Goal: Task Accomplishment & Management: Use online tool/utility

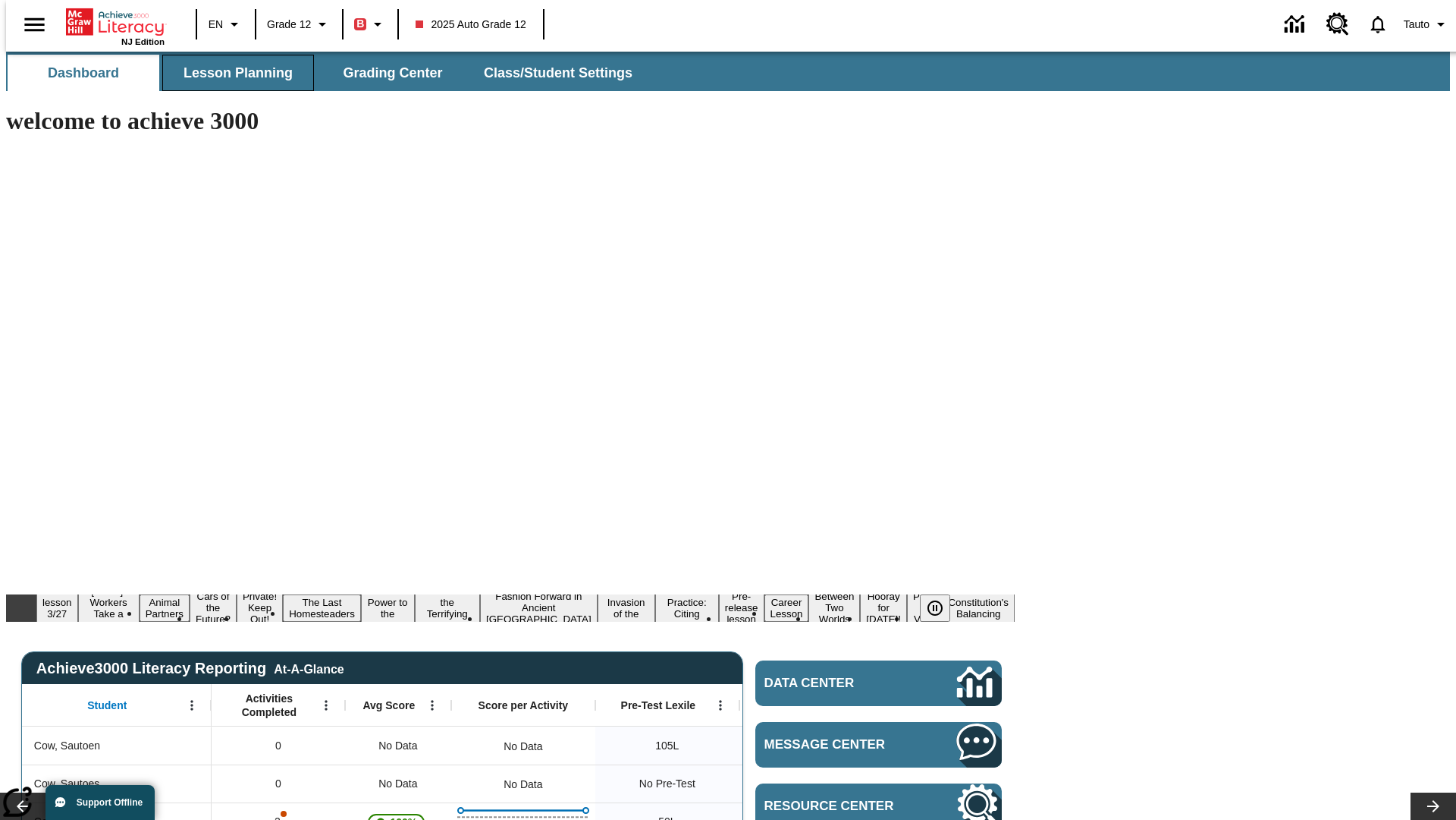
click at [232, 73] on span "Lesson Planning" at bounding box center [237, 72] width 109 height 17
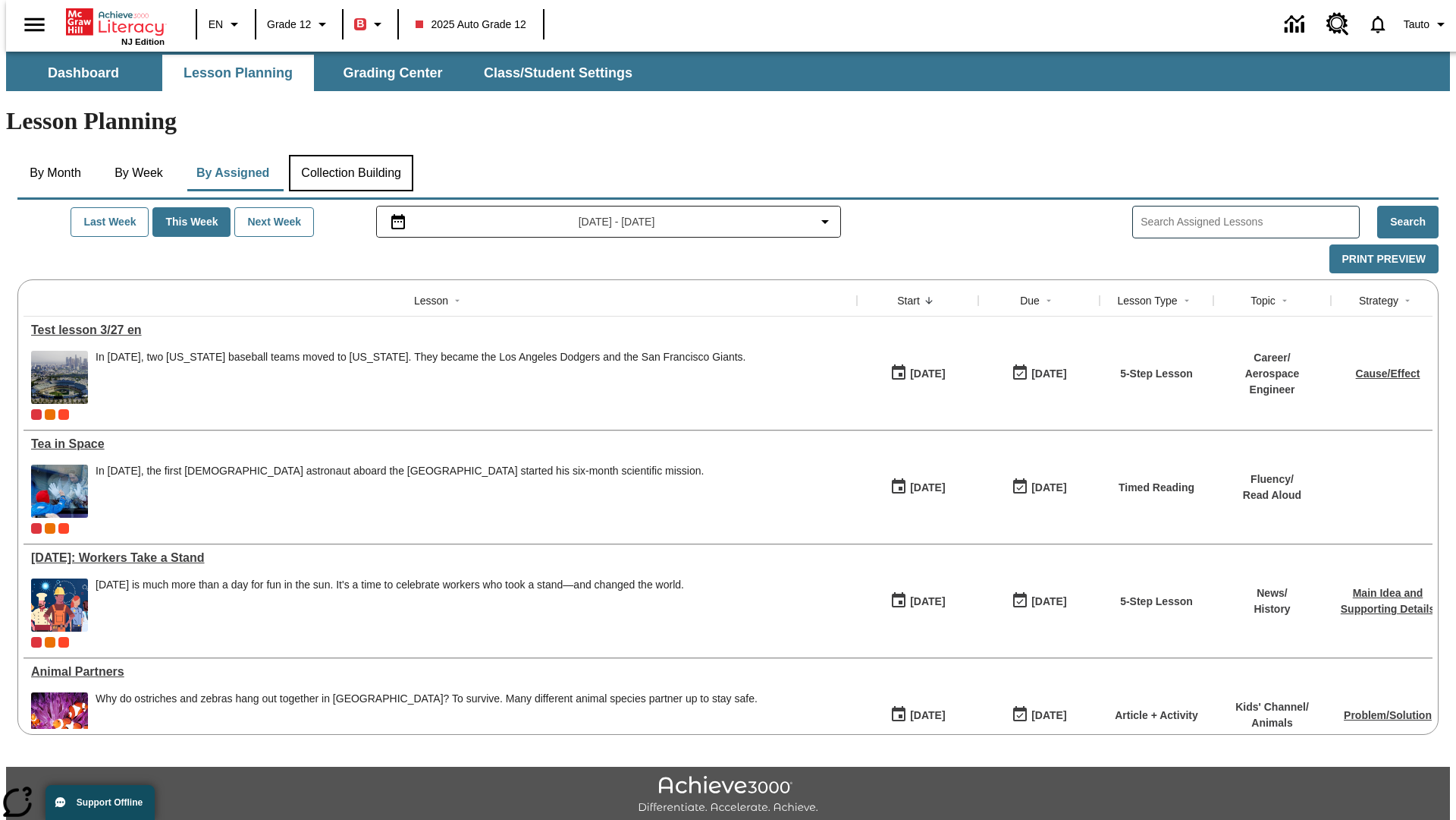
click at [350, 154] on button "Collection Building" at bounding box center [351, 172] width 125 height 36
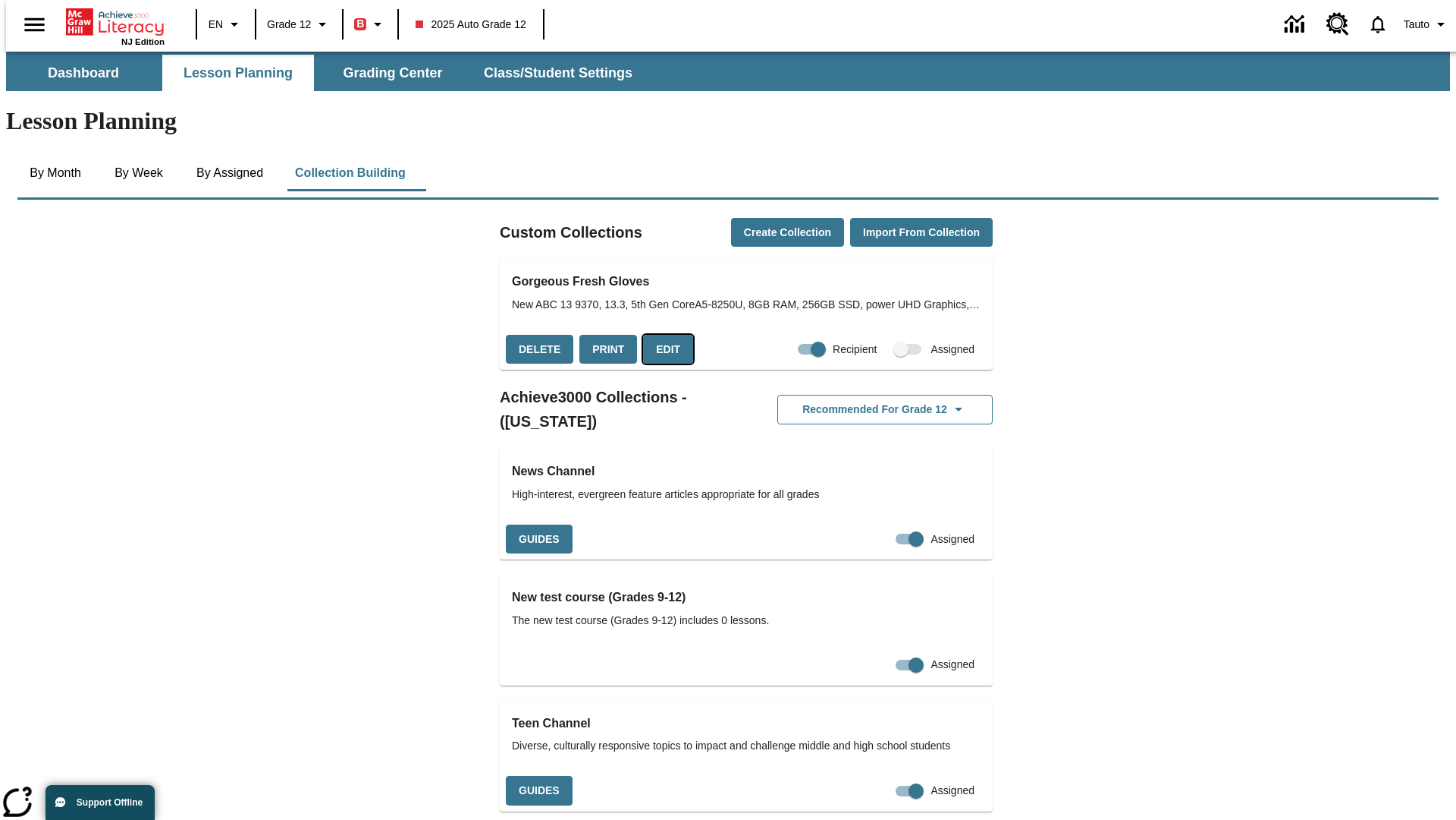
click at [663, 335] on button "Edit" at bounding box center [668, 349] width 50 height 30
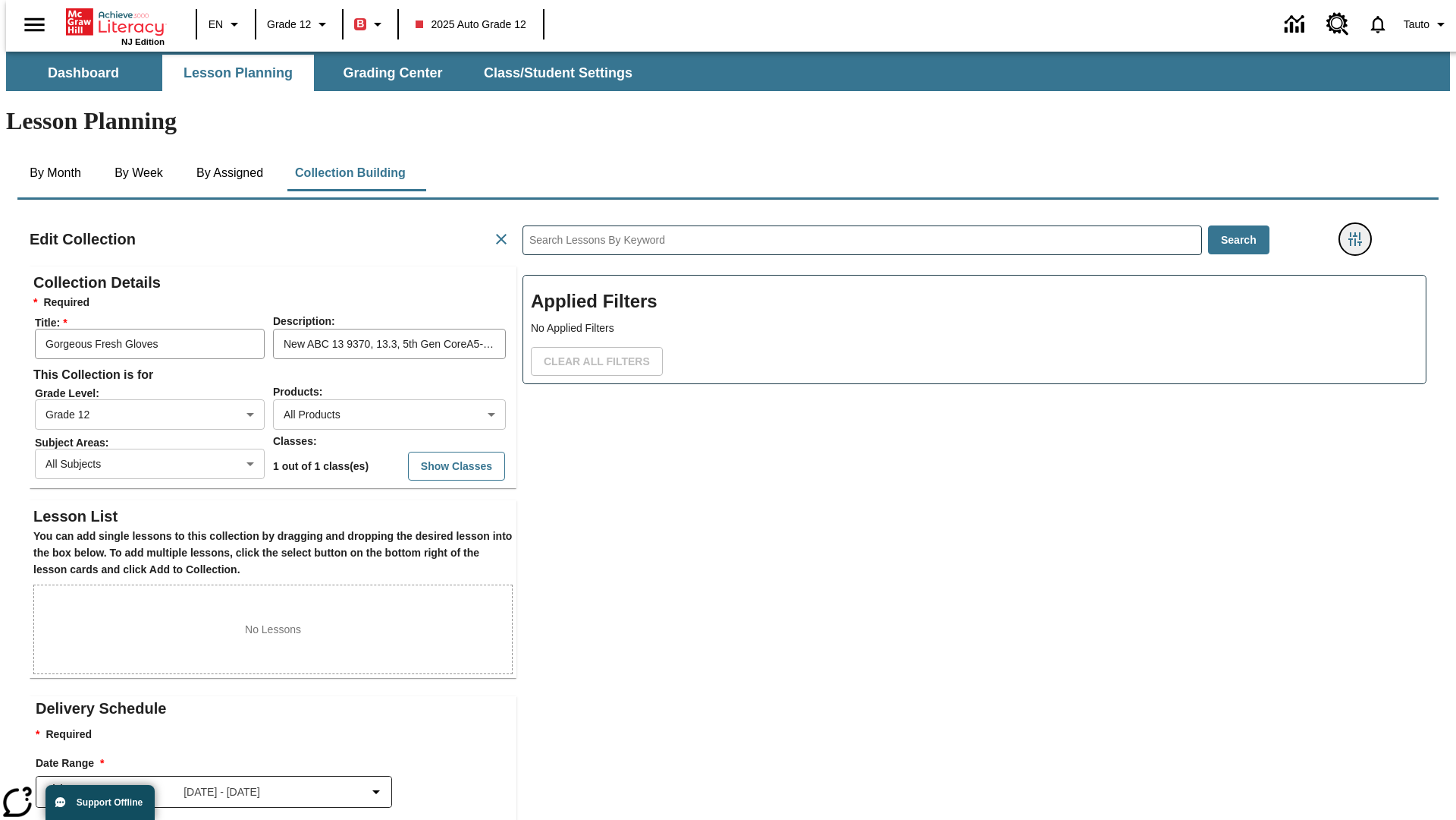
click at [1360, 232] on icon "Filters Side menu" at bounding box center [1355, 238] width 14 height 14
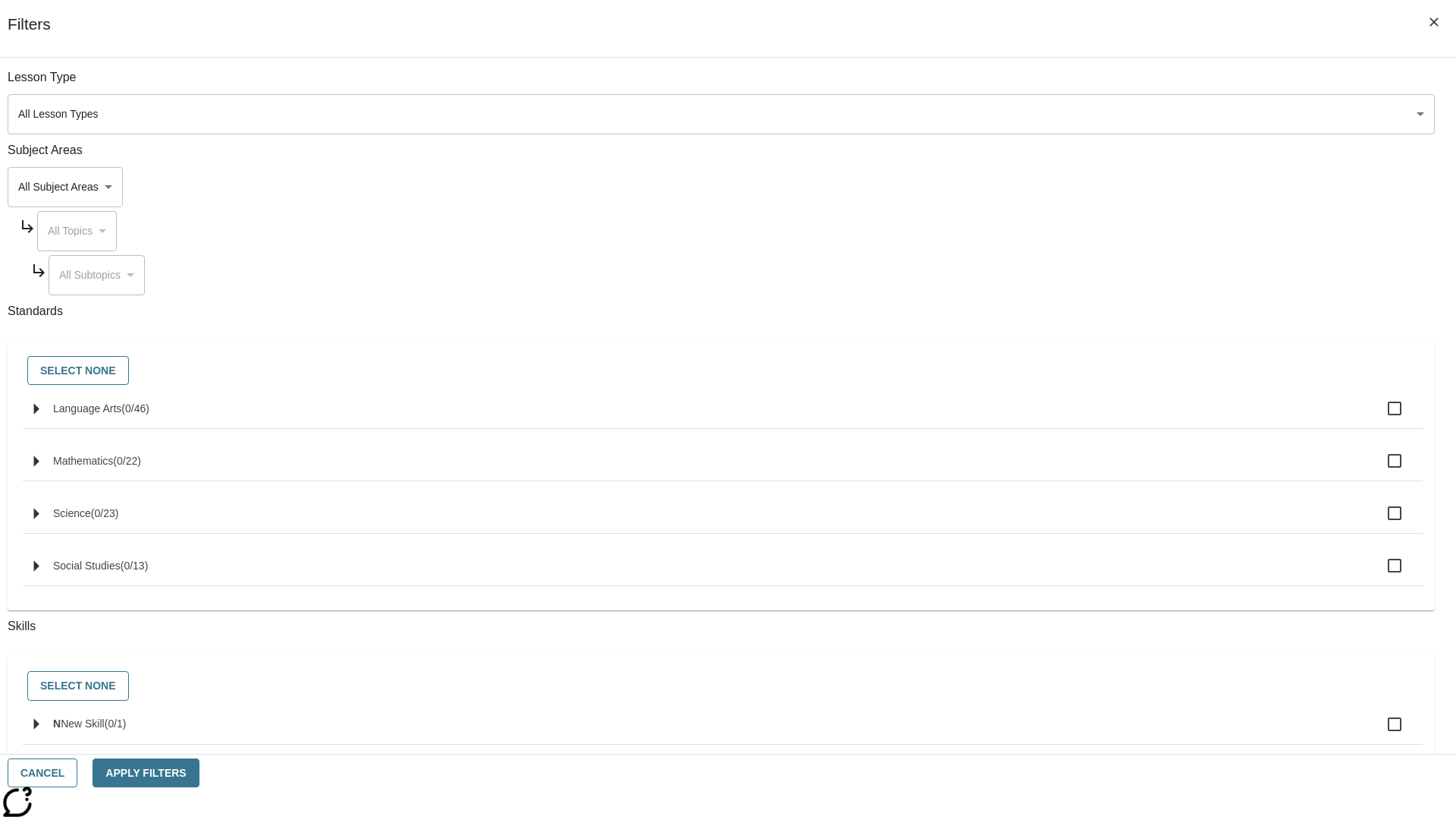
click at [1092, 187] on body "Skip to main content NJ Edition EN Grade 12 B 2025 Auto Grade 12 0 Tauto Dashbo…" at bounding box center [728, 527] width 1444 height 952
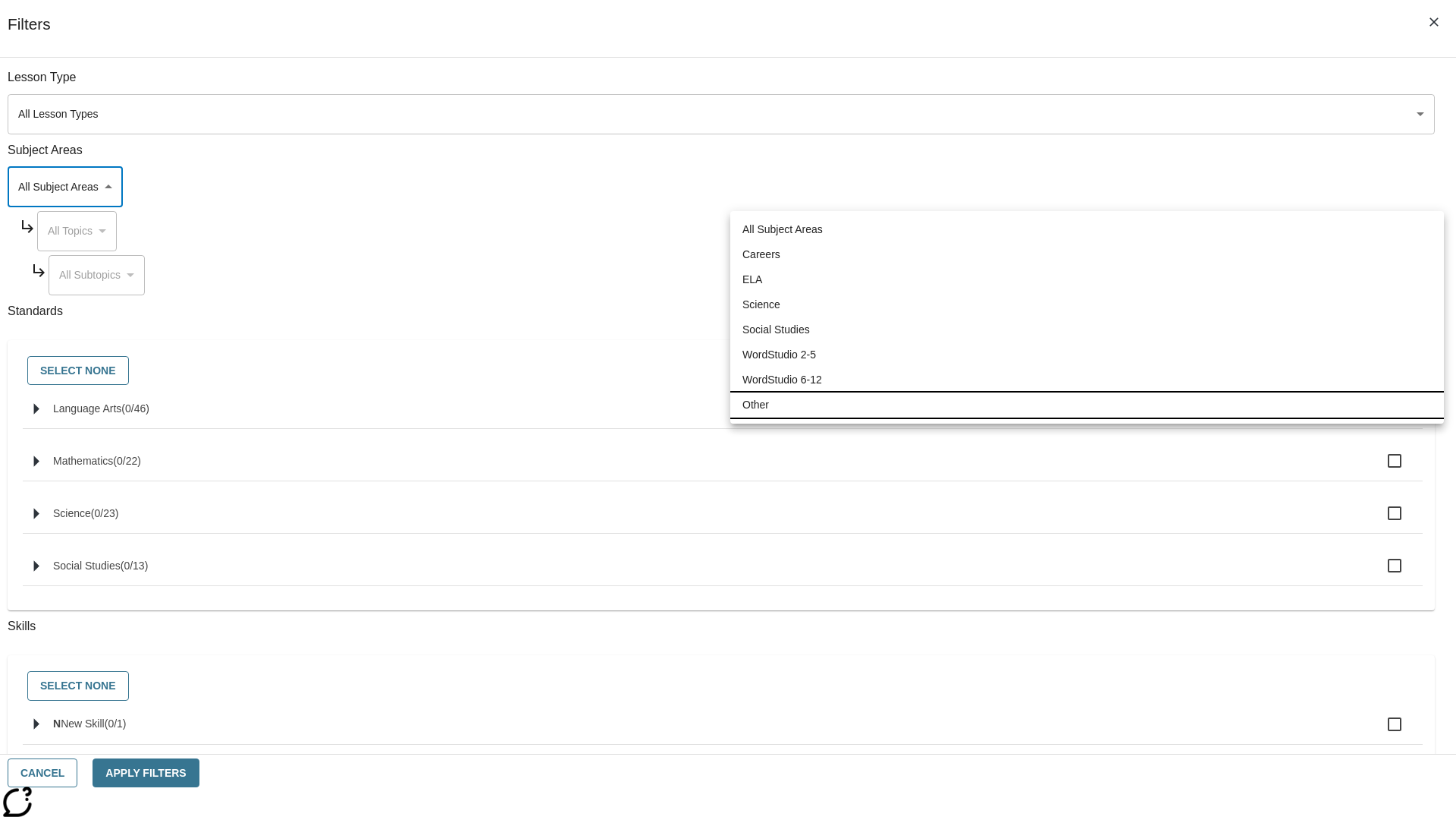
click at [1087, 405] on li "Other" at bounding box center [1087, 405] width 714 height 25
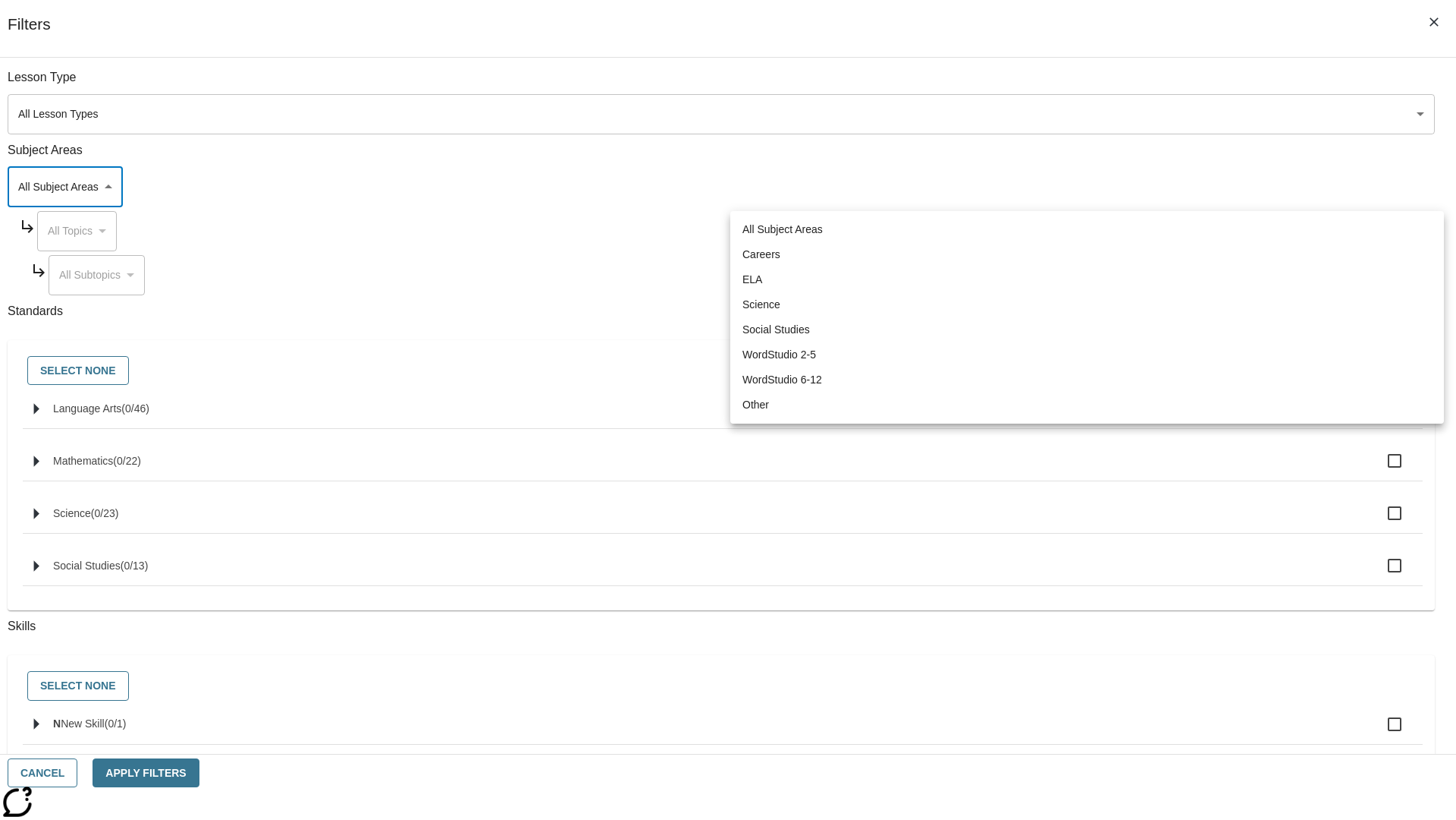
type input "0"
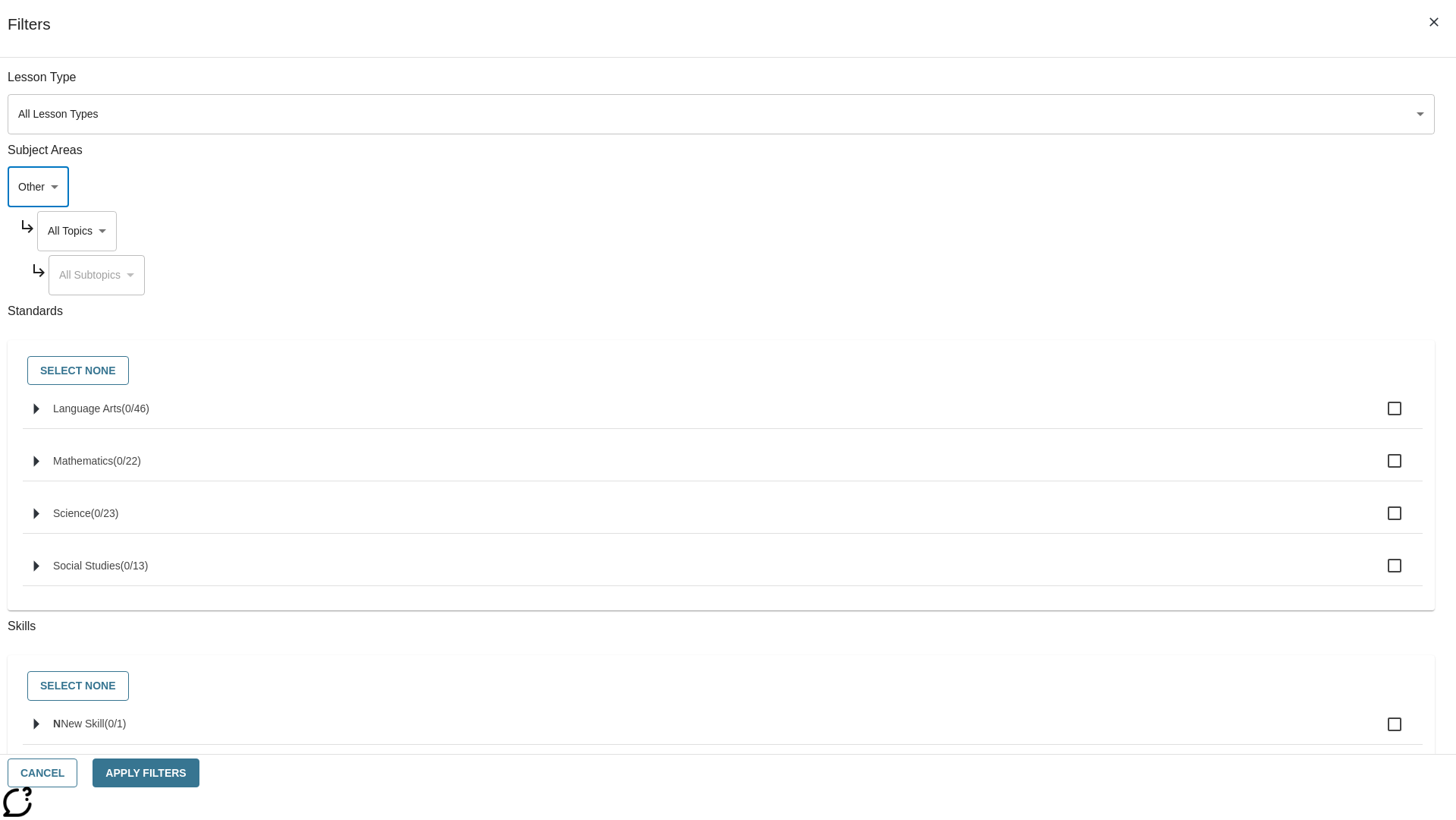
click at [1107, 230] on body "Skip to main content NJ Edition EN Grade 12 B 2025 Auto Grade 12 0 Tauto Dashbo…" at bounding box center [728, 527] width 1444 height 952
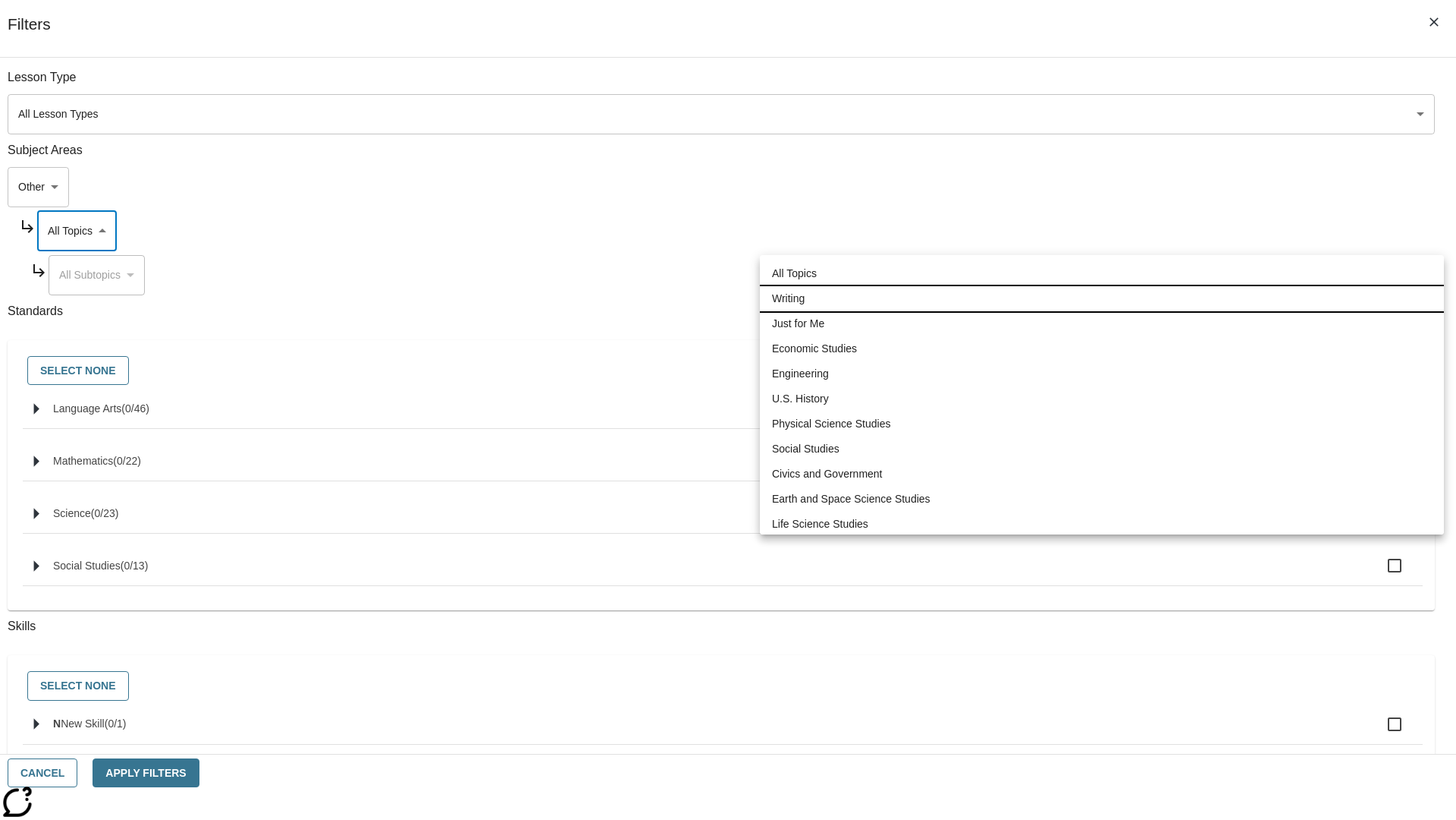
click at [1102, 298] on li "Writing" at bounding box center [1102, 299] width 684 height 25
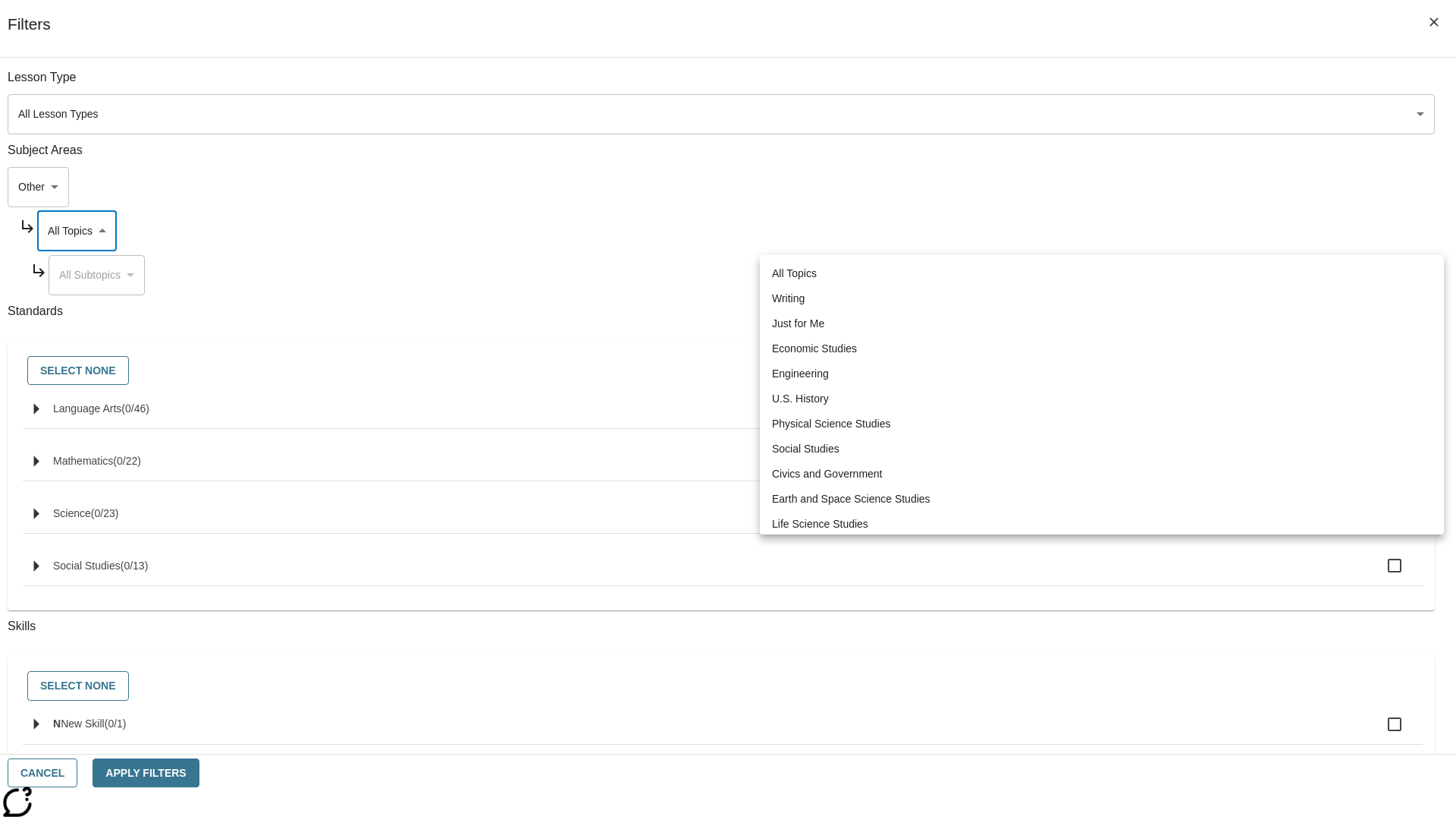
type input "6"
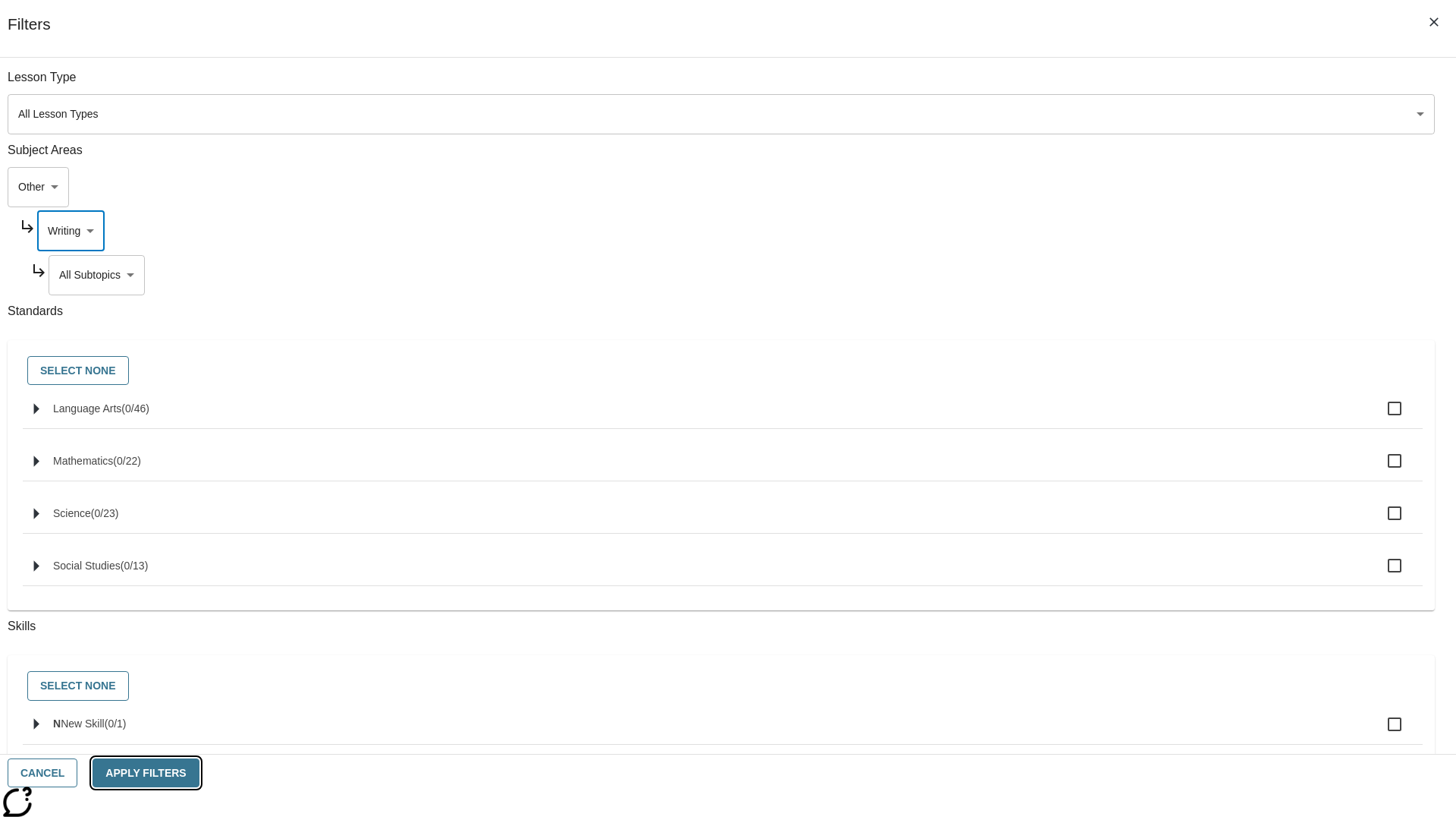
click at [199, 772] on button "Apply Filters" at bounding box center [146, 772] width 107 height 30
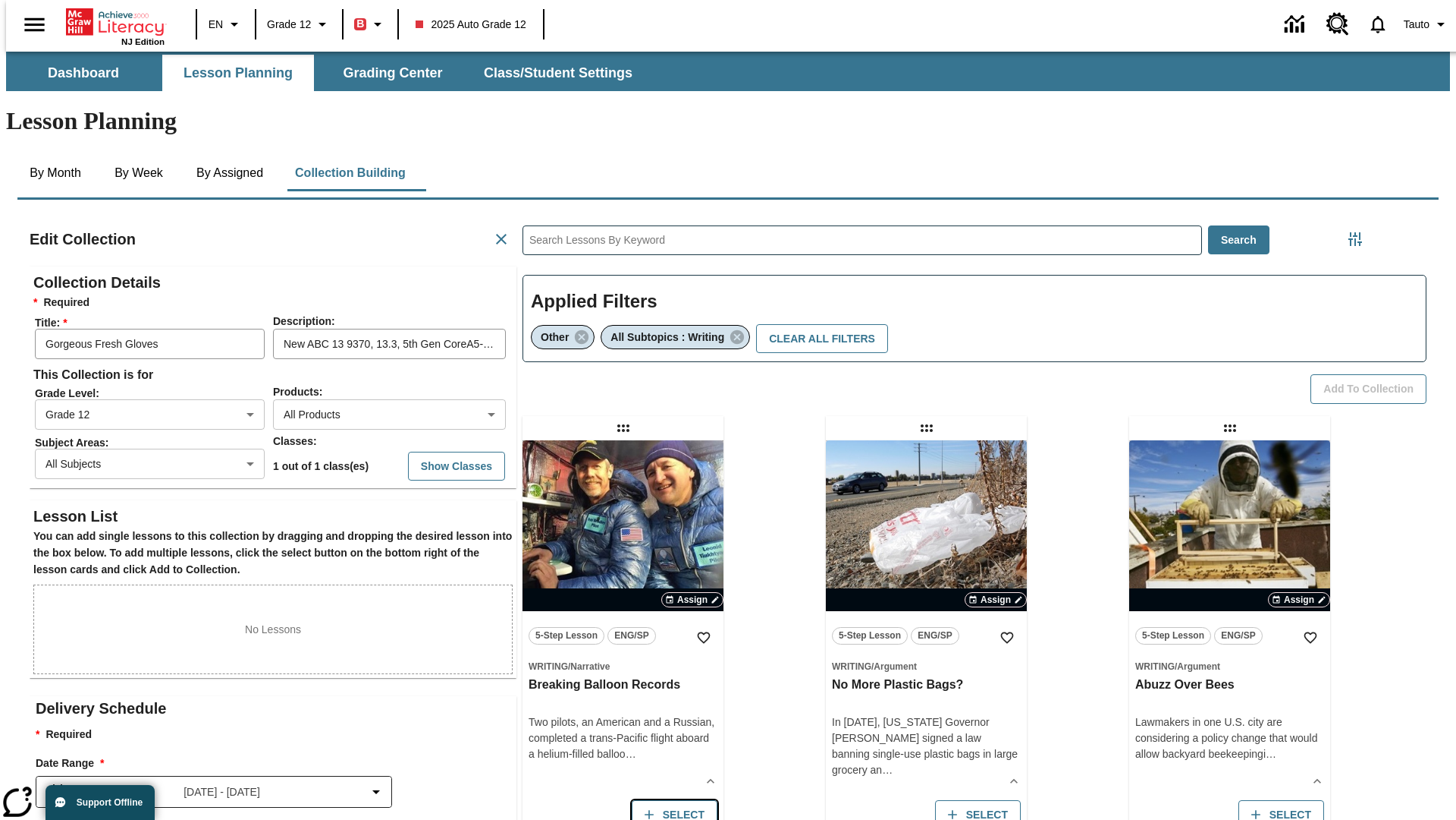
click at [671, 800] on button "Select" at bounding box center [674, 815] width 86 height 30
click at [1374, 374] on button "Add to Collection" at bounding box center [1368, 388] width 116 height 30
click at [671, 800] on button "Select" at bounding box center [674, 815] width 86 height 30
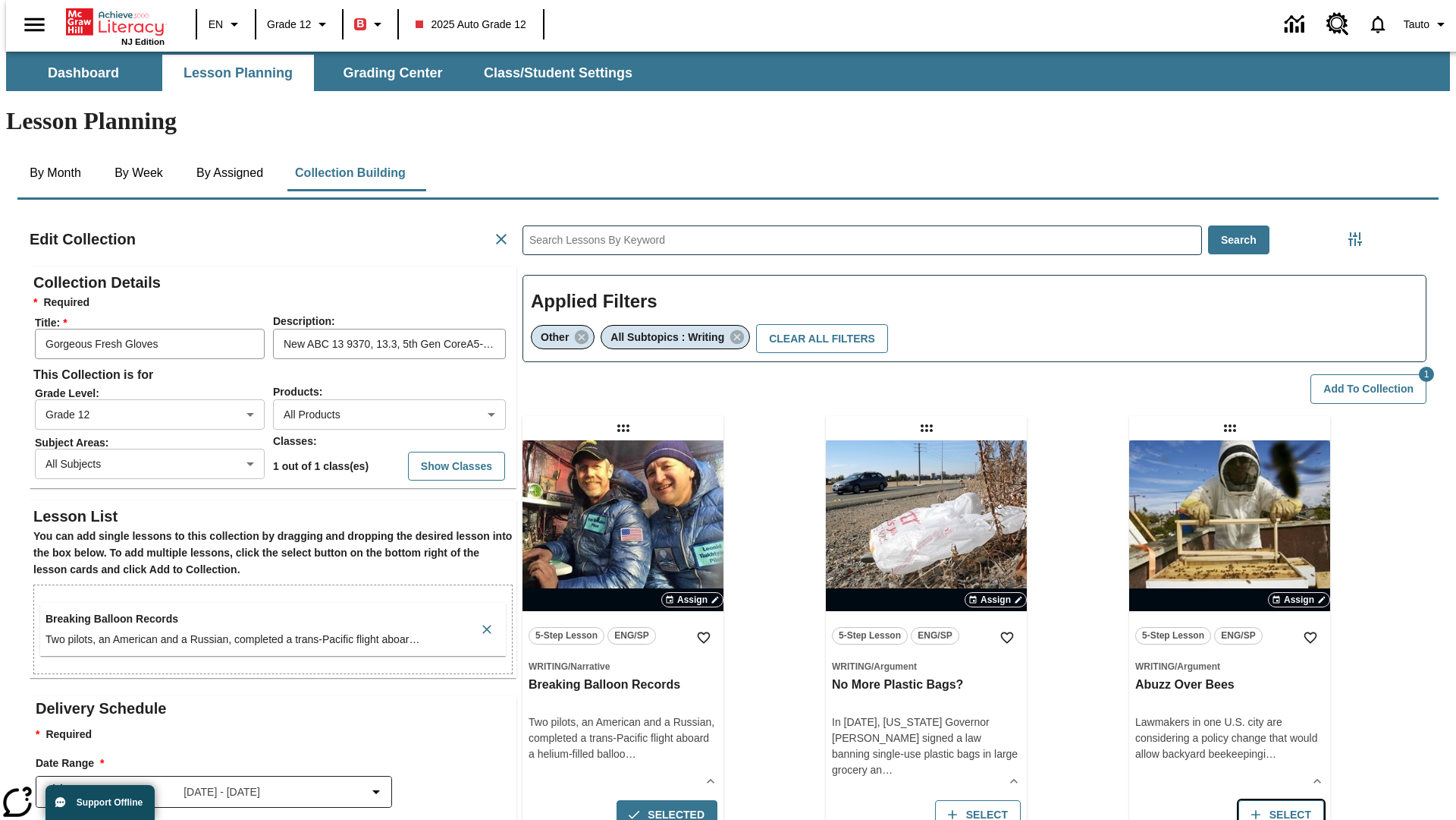
click at [1285, 800] on button "Select" at bounding box center [1281, 815] width 86 height 30
click at [1374, 374] on button "Add to Collection" at bounding box center [1368, 388] width 116 height 30
